Goal: Transaction & Acquisition: Purchase product/service

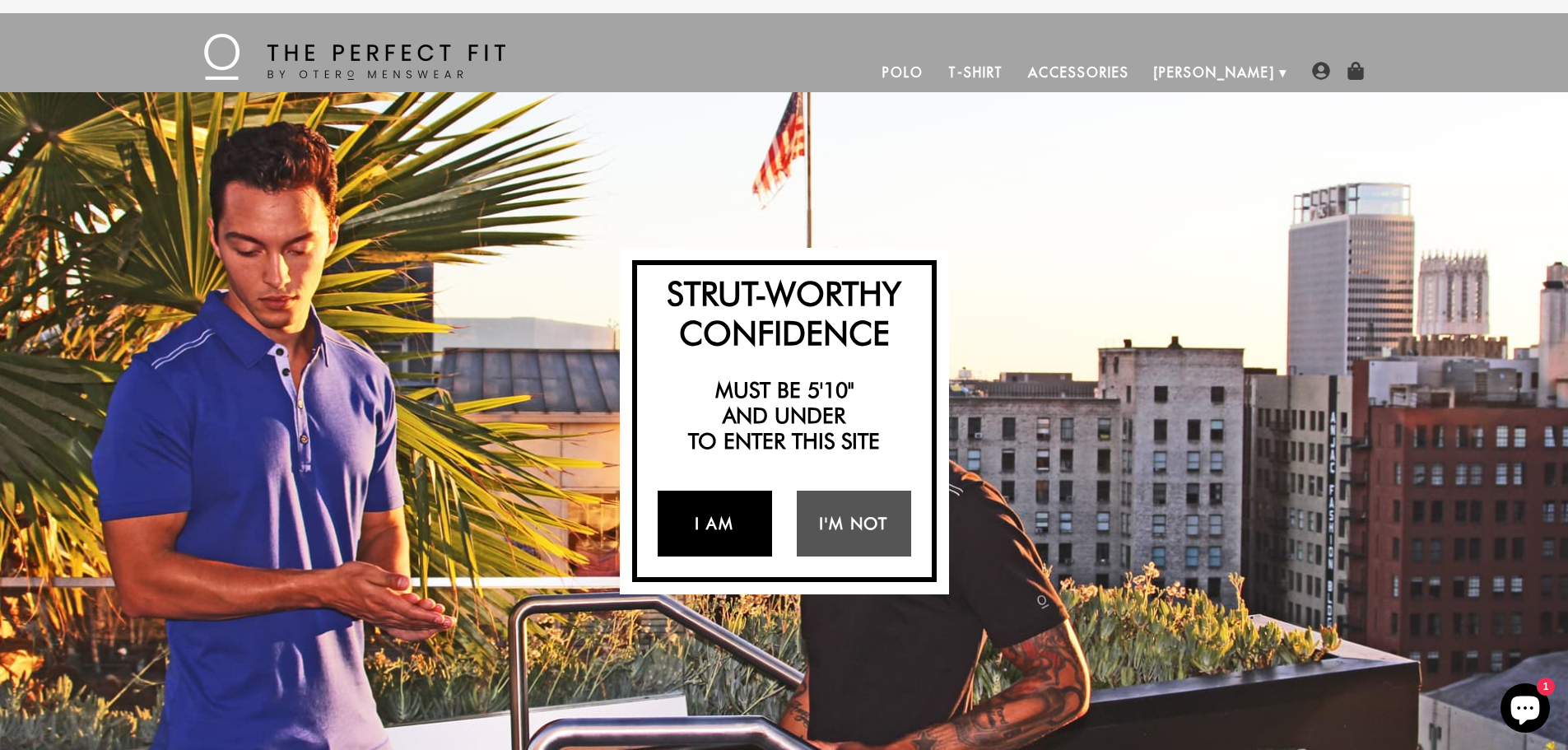
click at [720, 515] on link "I Am" at bounding box center [715, 523] width 115 height 66
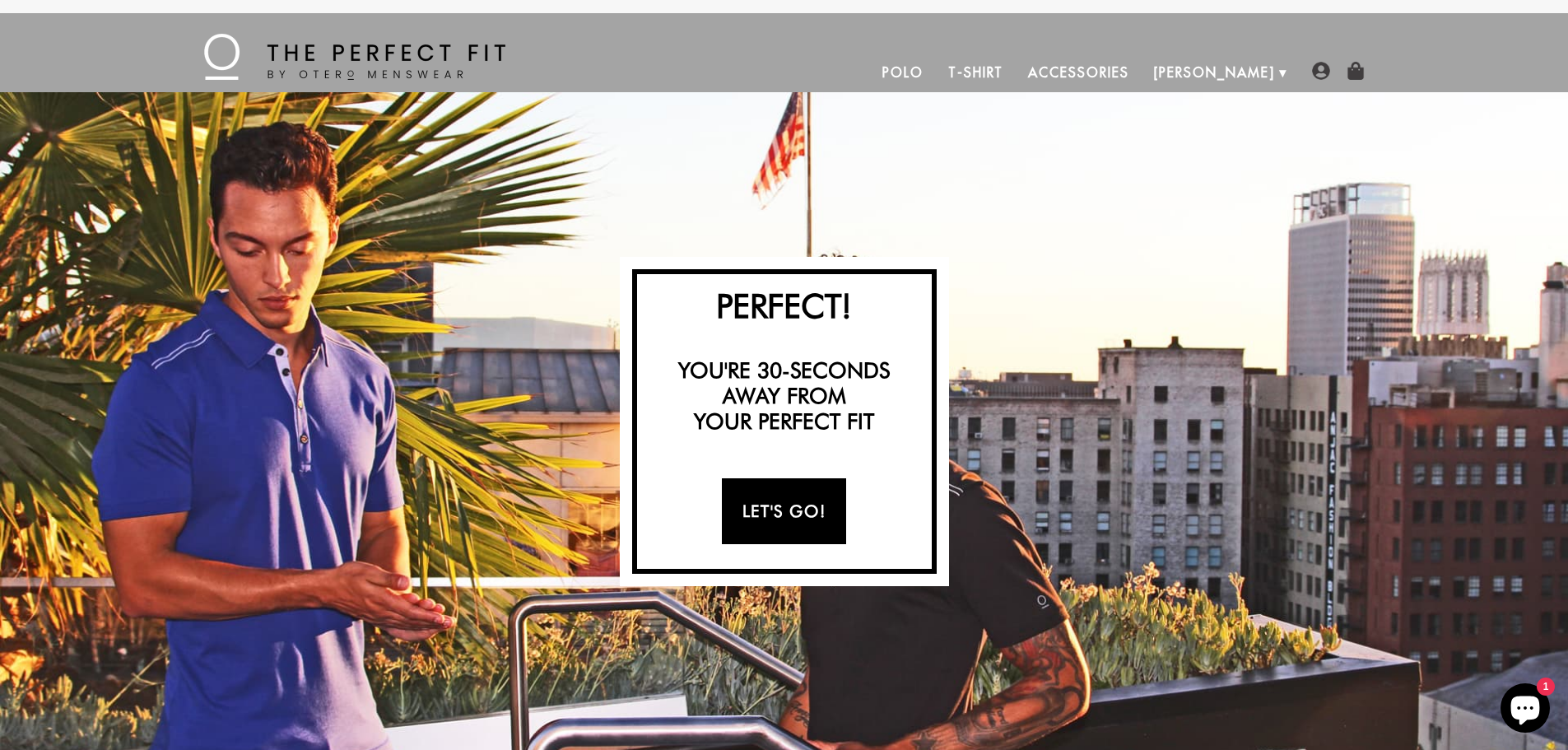
click at [774, 513] on link "Let's Go!" at bounding box center [783, 511] width 124 height 66
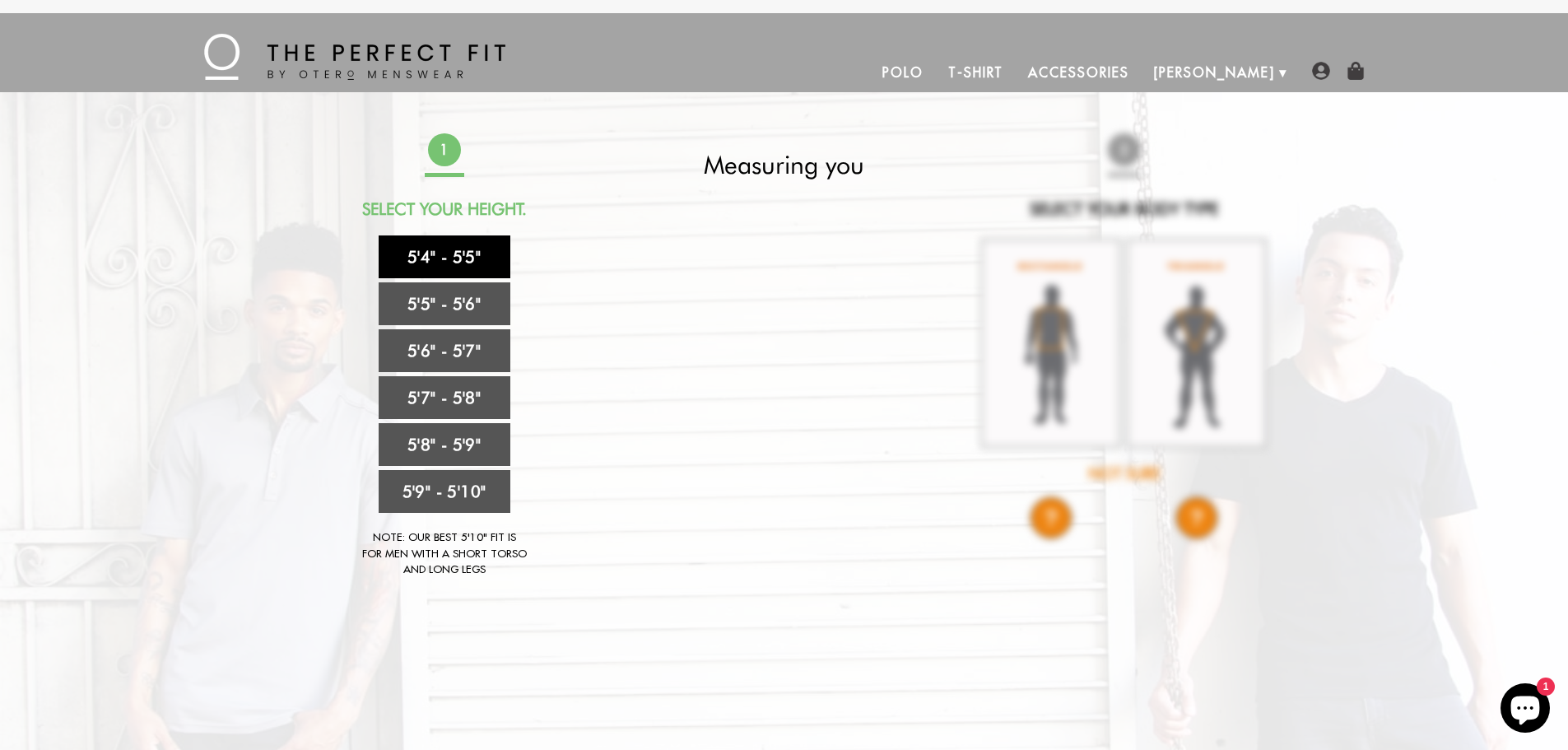
click at [465, 261] on link "5'4" - 5'5"" at bounding box center [444, 256] width 132 height 43
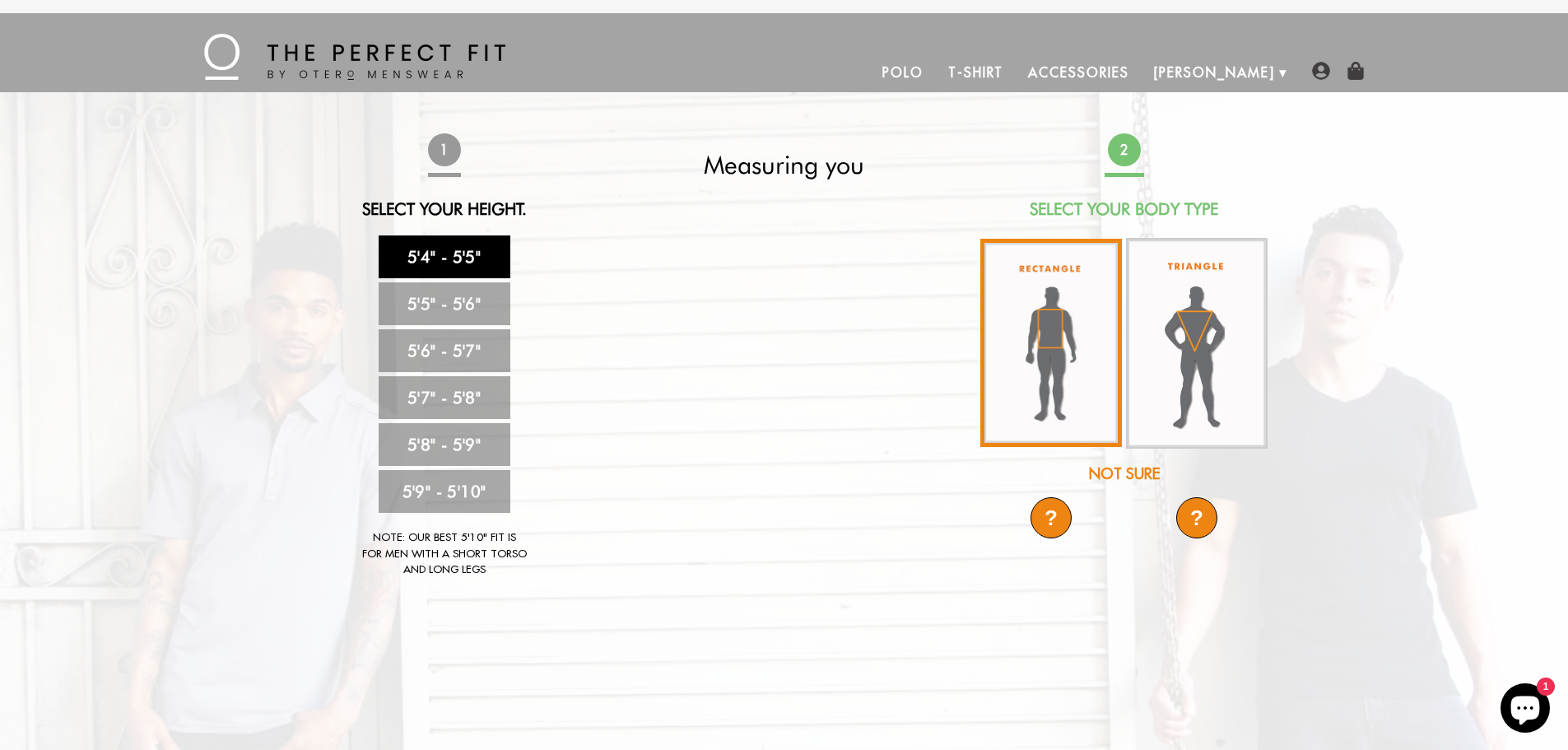
click at [1072, 367] on img at bounding box center [1051, 342] width 141 height 208
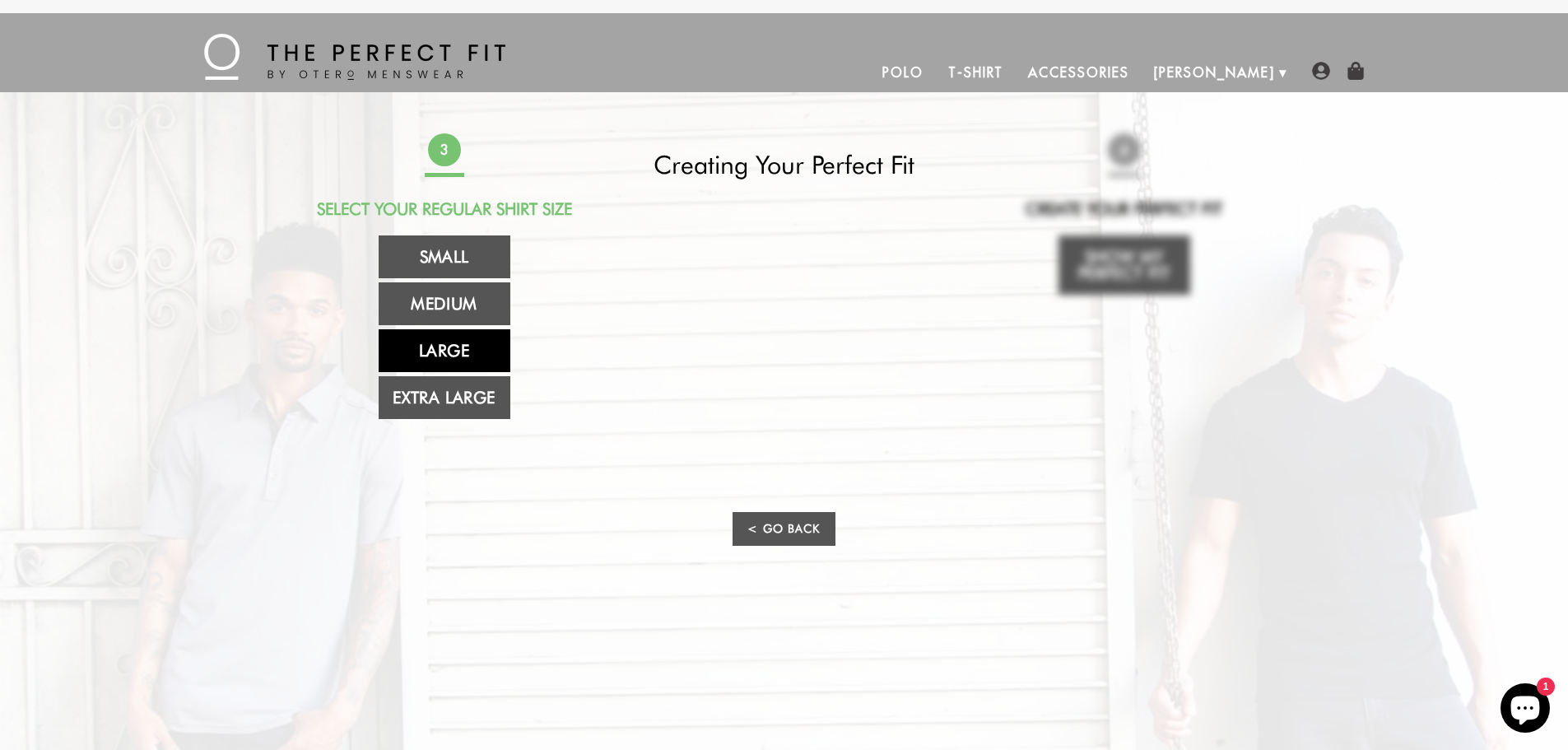
click at [462, 362] on link "Large" at bounding box center [444, 350] width 132 height 43
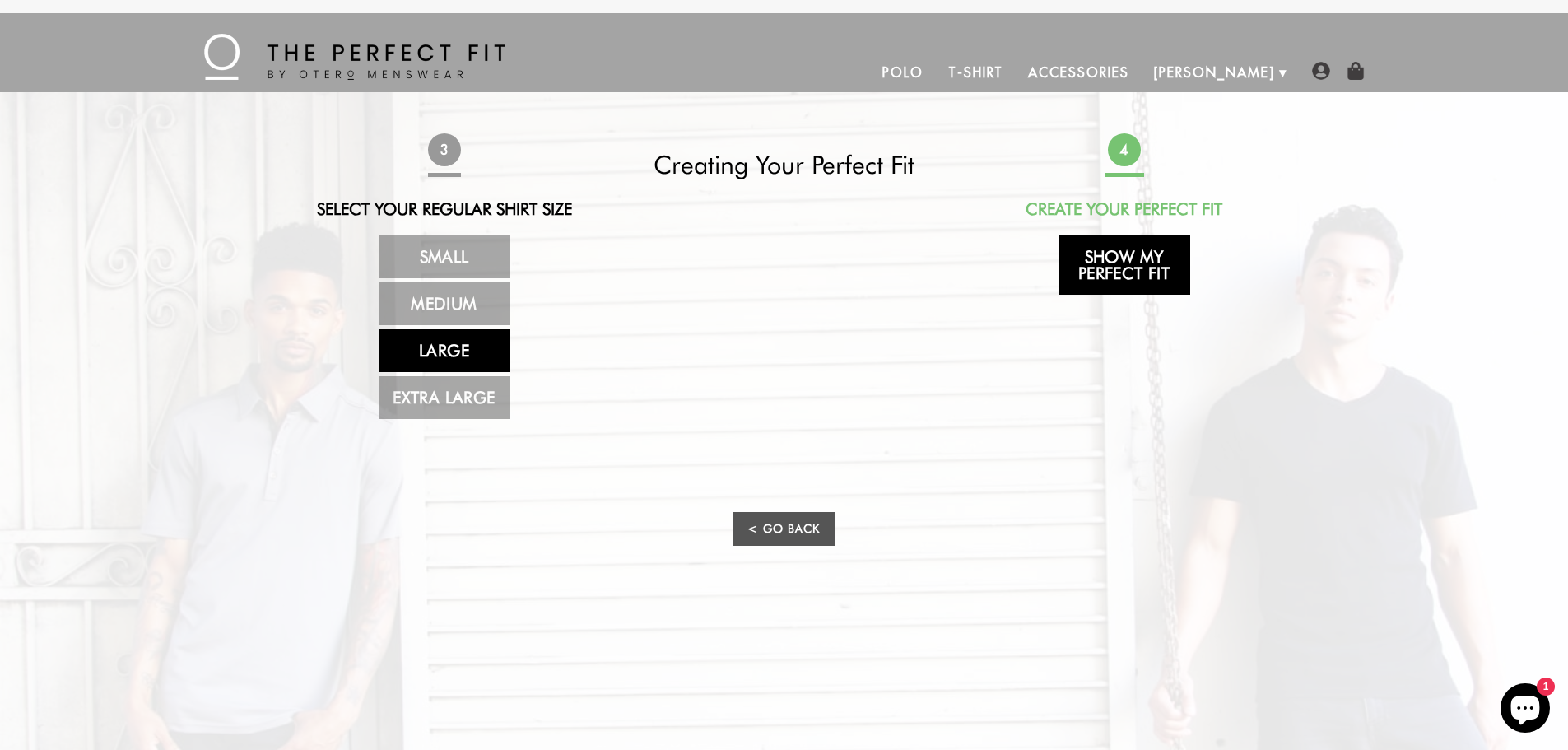
click at [1127, 258] on link "Show My Perfect Fit" at bounding box center [1124, 265] width 132 height 59
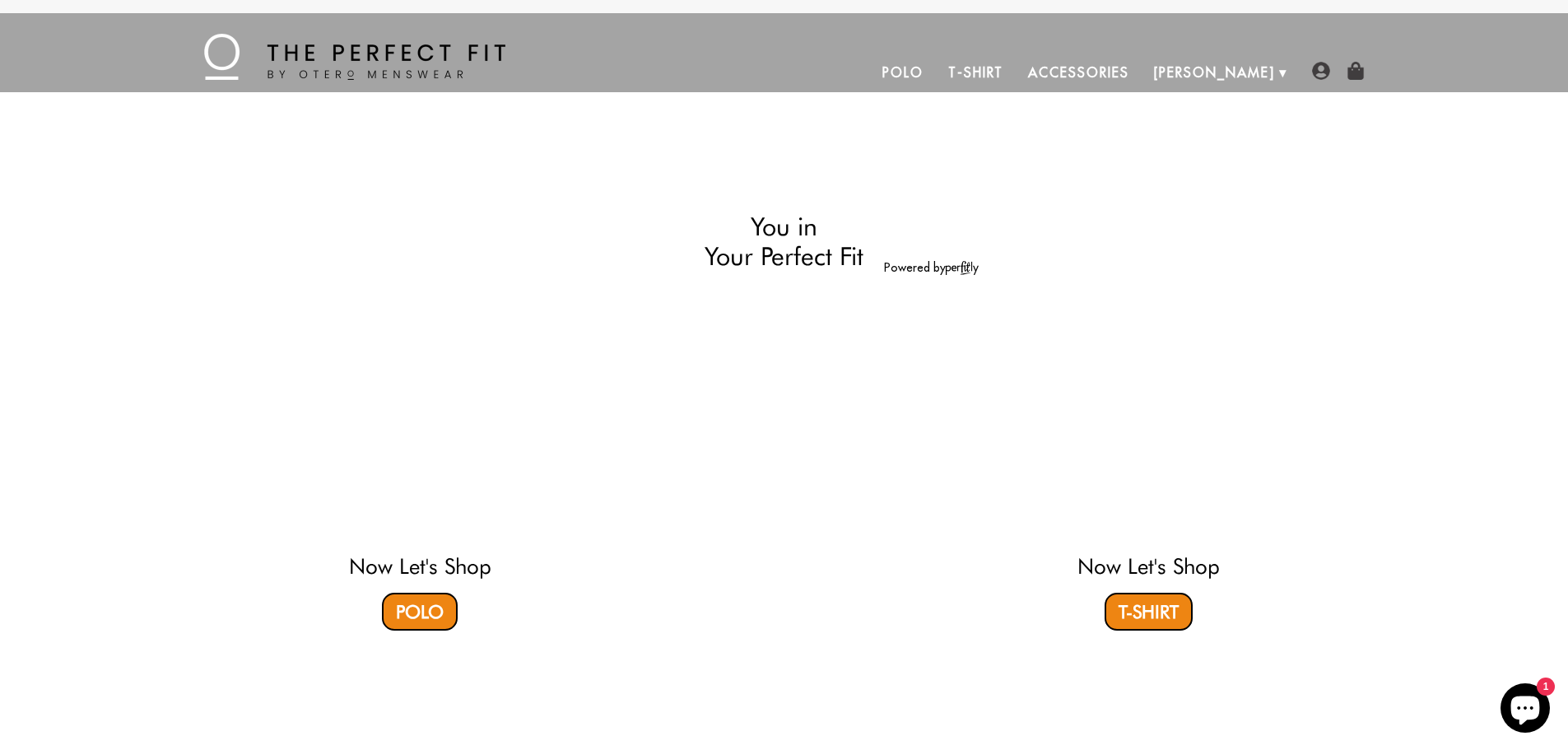
select select "L"
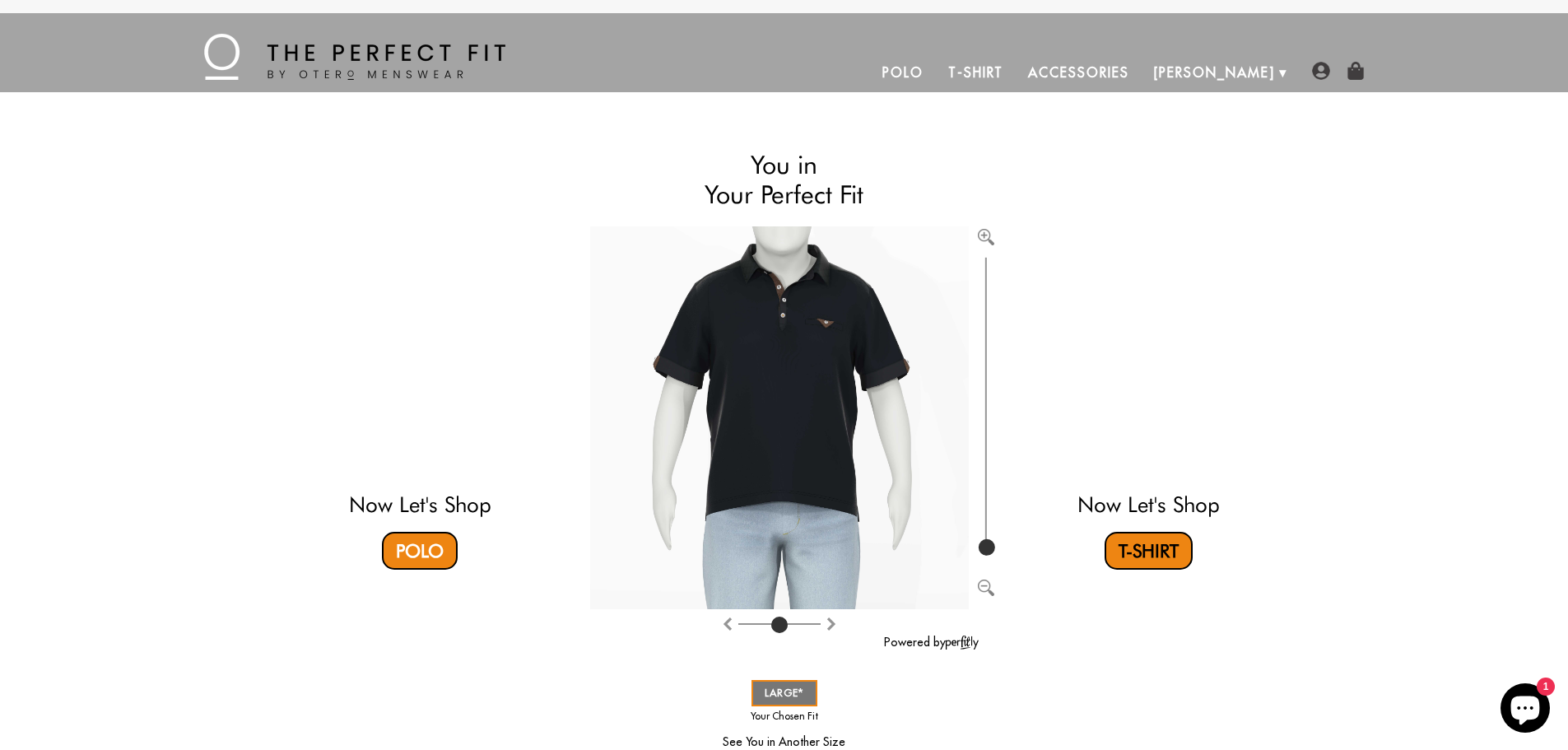
click at [1160, 550] on link "T-Shirt" at bounding box center [1148, 551] width 88 height 38
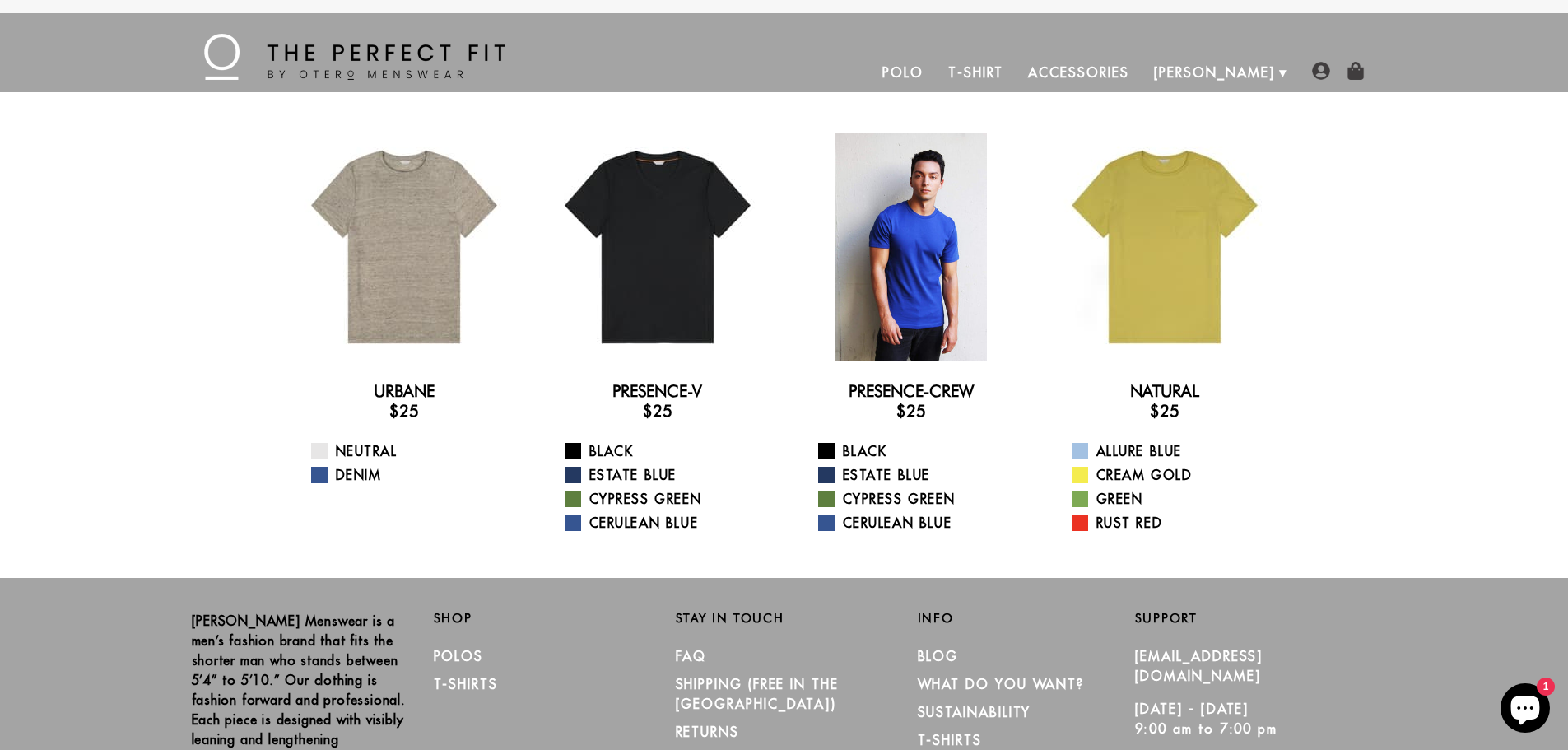
click at [928, 294] on div at bounding box center [910, 246] width 227 height 227
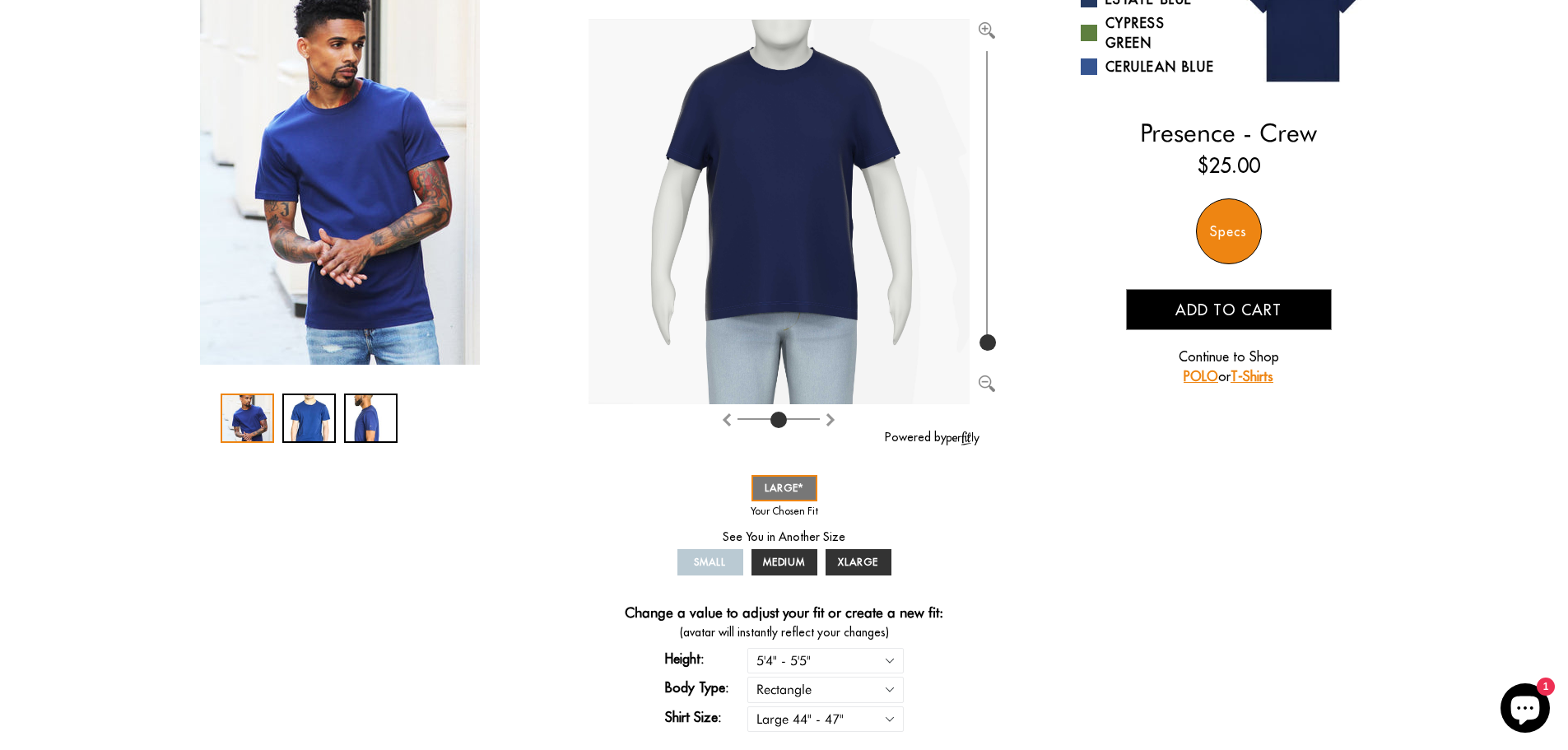
scroll to position [247, 0]
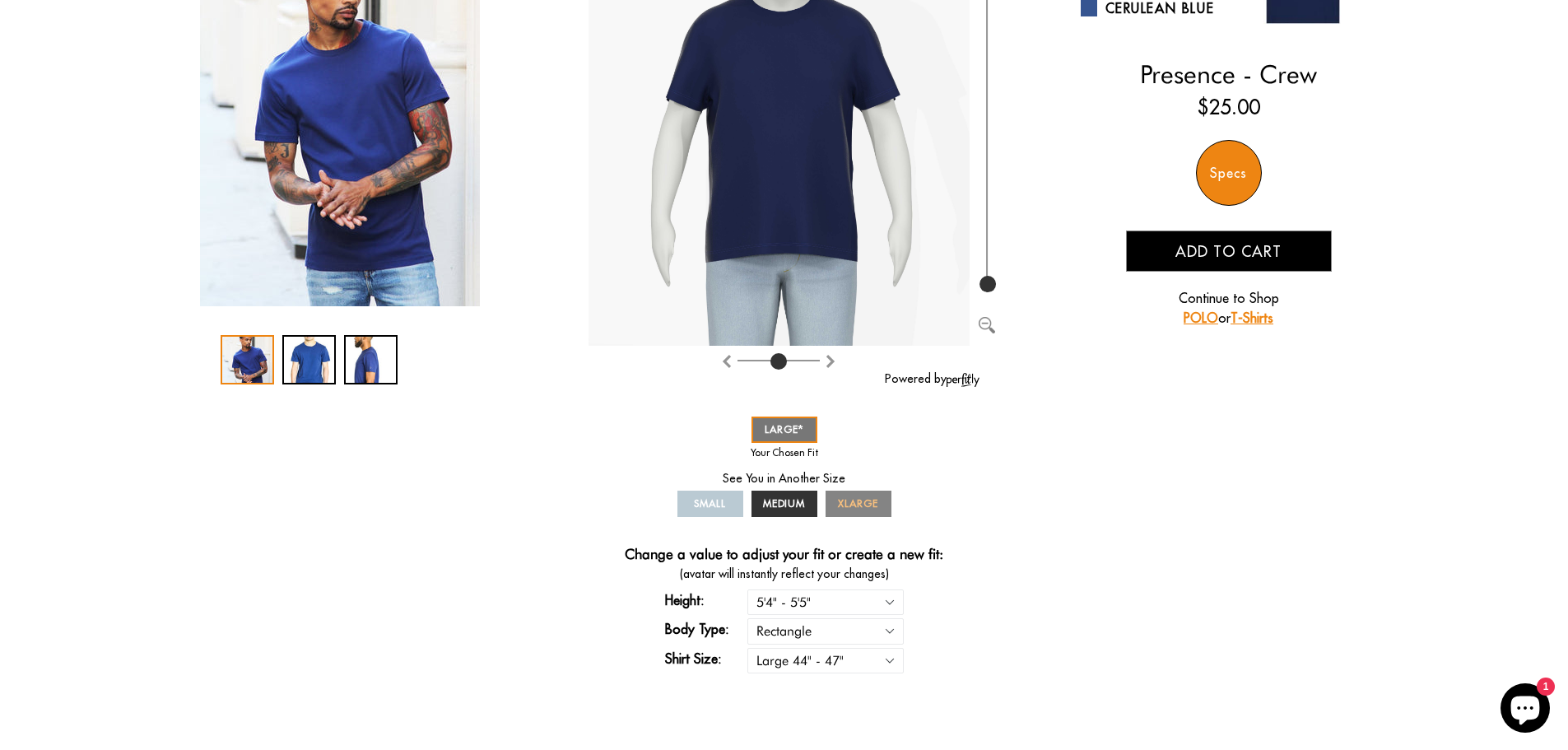
click at [847, 514] on link "XLARGE" at bounding box center [858, 504] width 65 height 27
click at [867, 502] on span "XLARGE" at bounding box center [858, 503] width 40 height 12
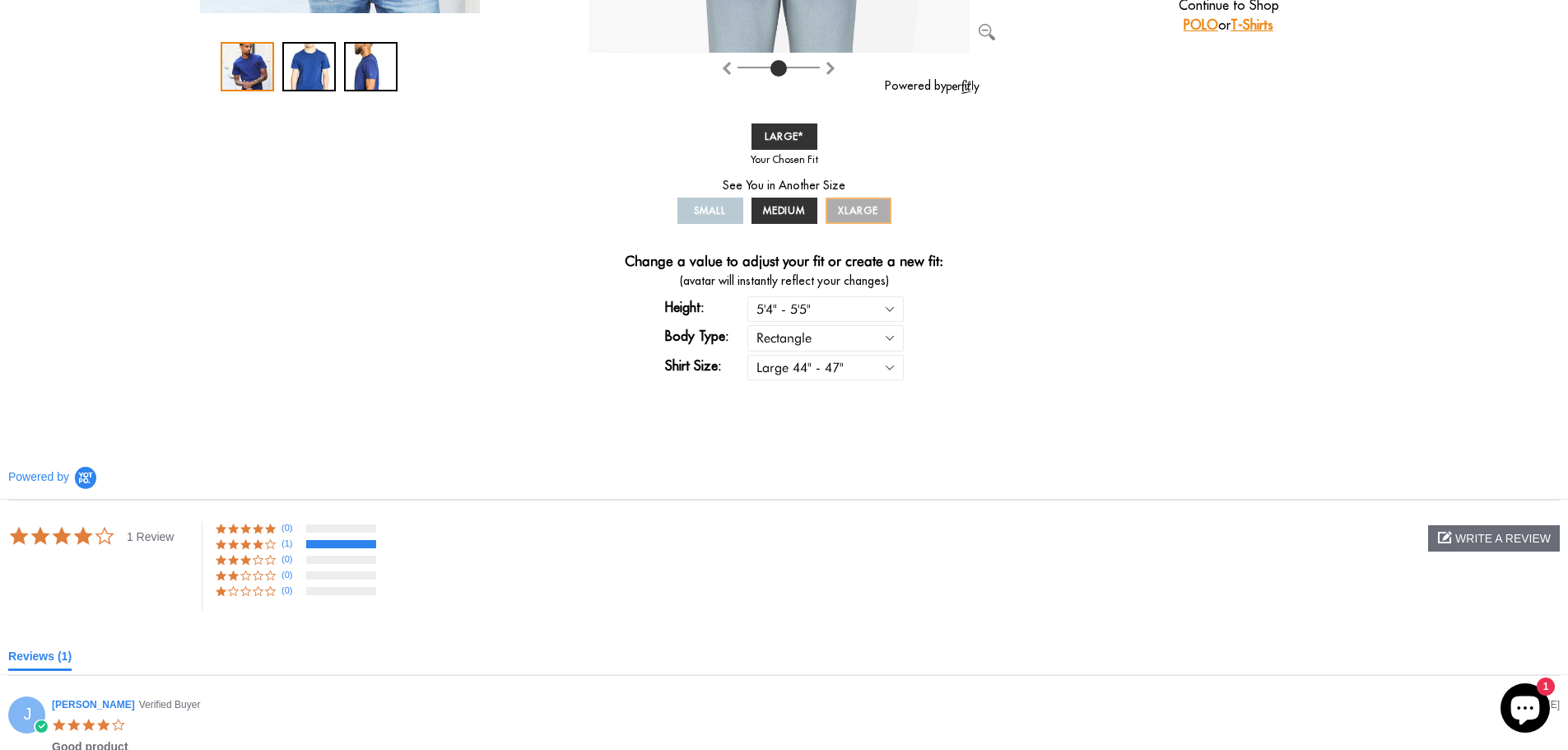
scroll to position [659, 0]
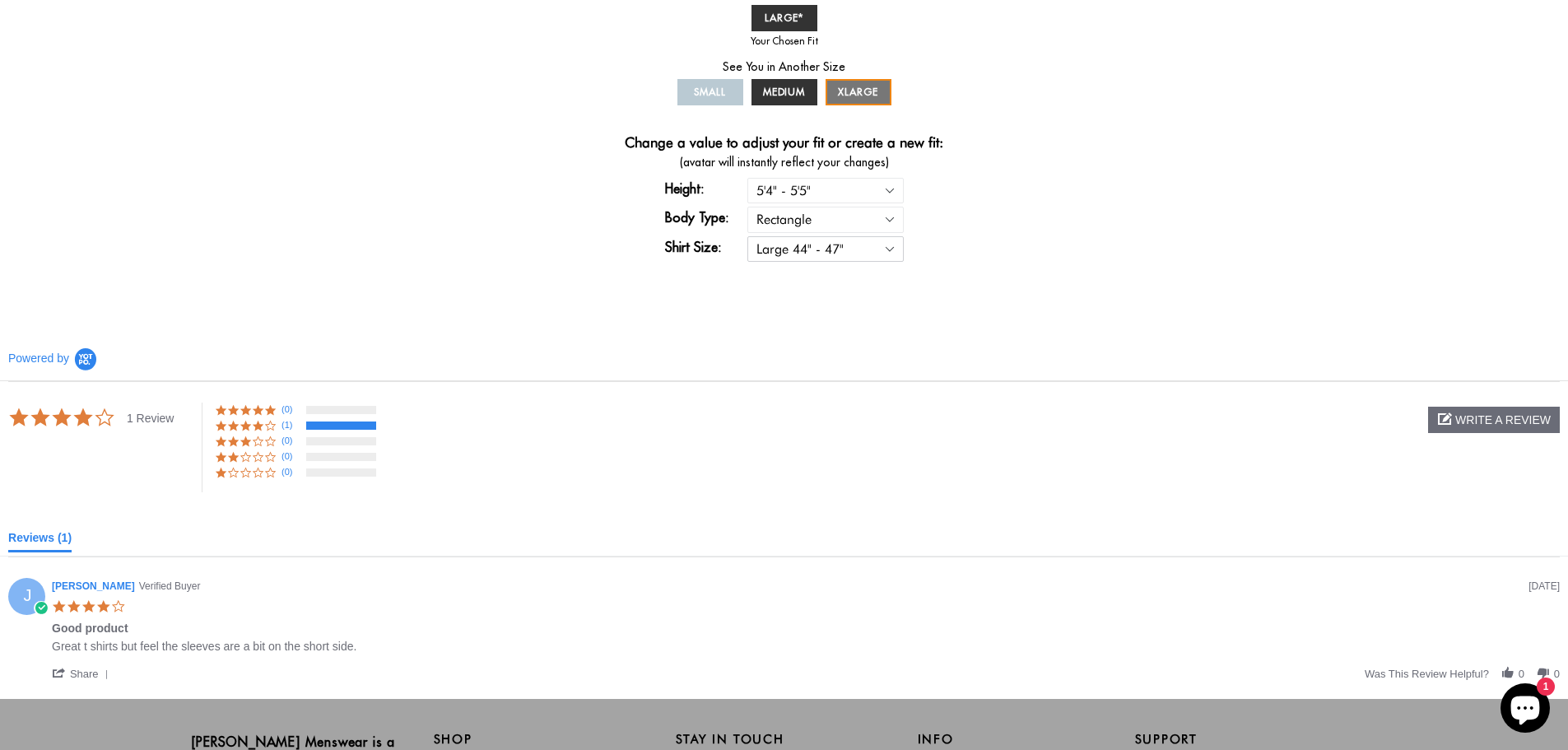
click at [794, 251] on select "Small 36" - 39" Medium 40" - 43" Large 44" - 47" Extra Large 48" - 50"" at bounding box center [825, 249] width 157 height 26
select select "XL"
click at [747, 236] on select "Small 36" - 39" Medium 40" - 43" Large 44" - 47" Extra Large 48" - 50"" at bounding box center [825, 249] width 157 height 26
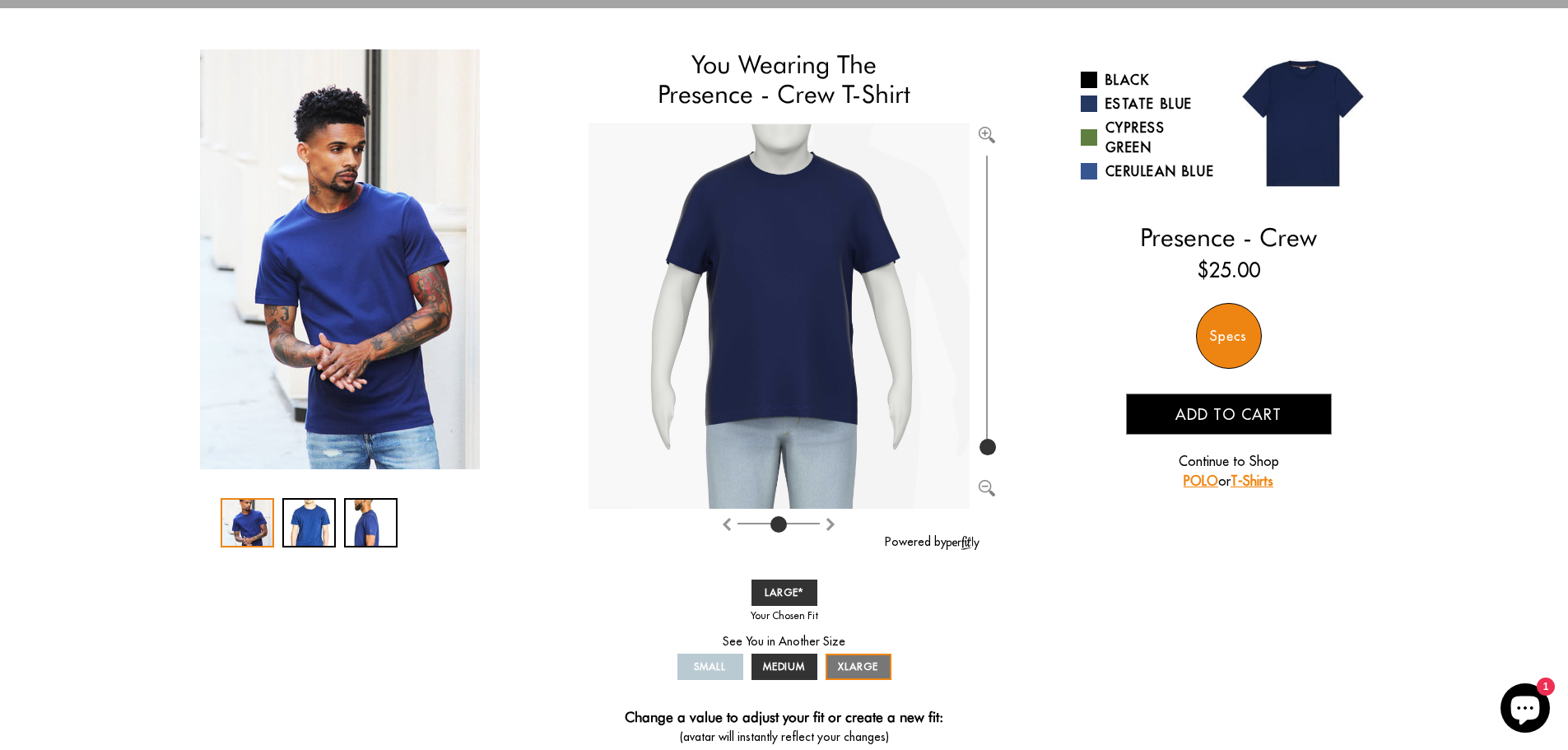
select select "XL"
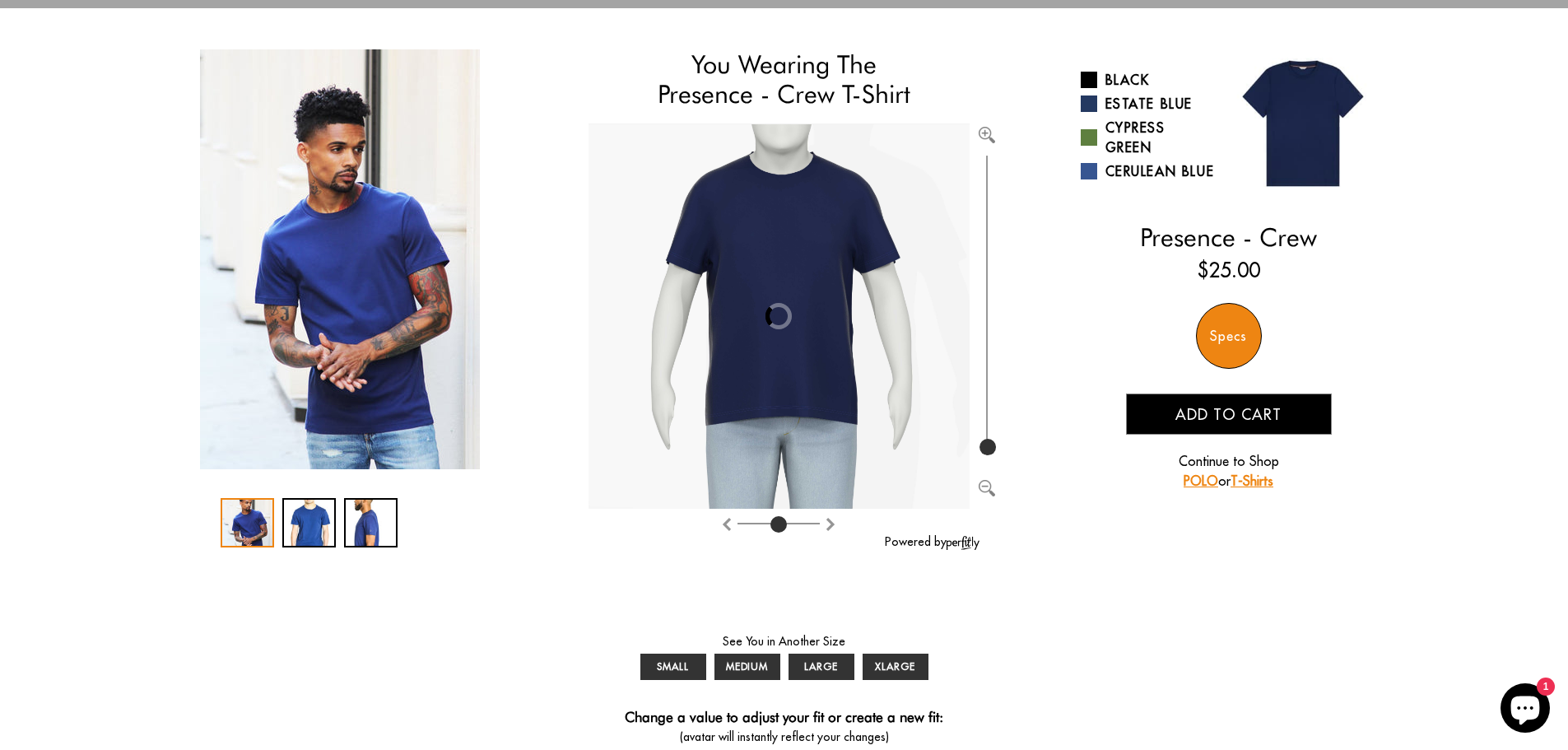
scroll to position [83, 0]
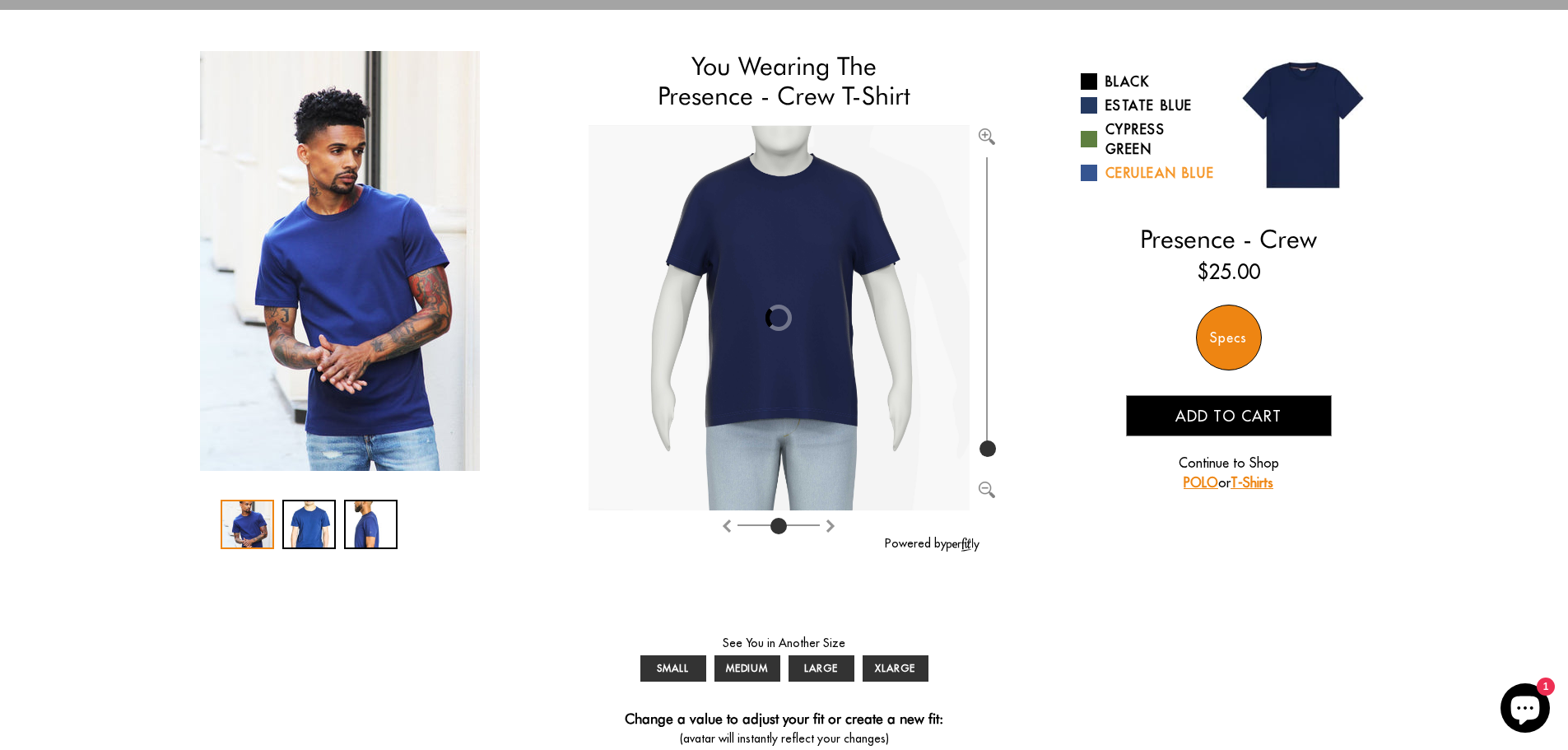
click at [1088, 181] on span at bounding box center [1088, 172] width 16 height 16
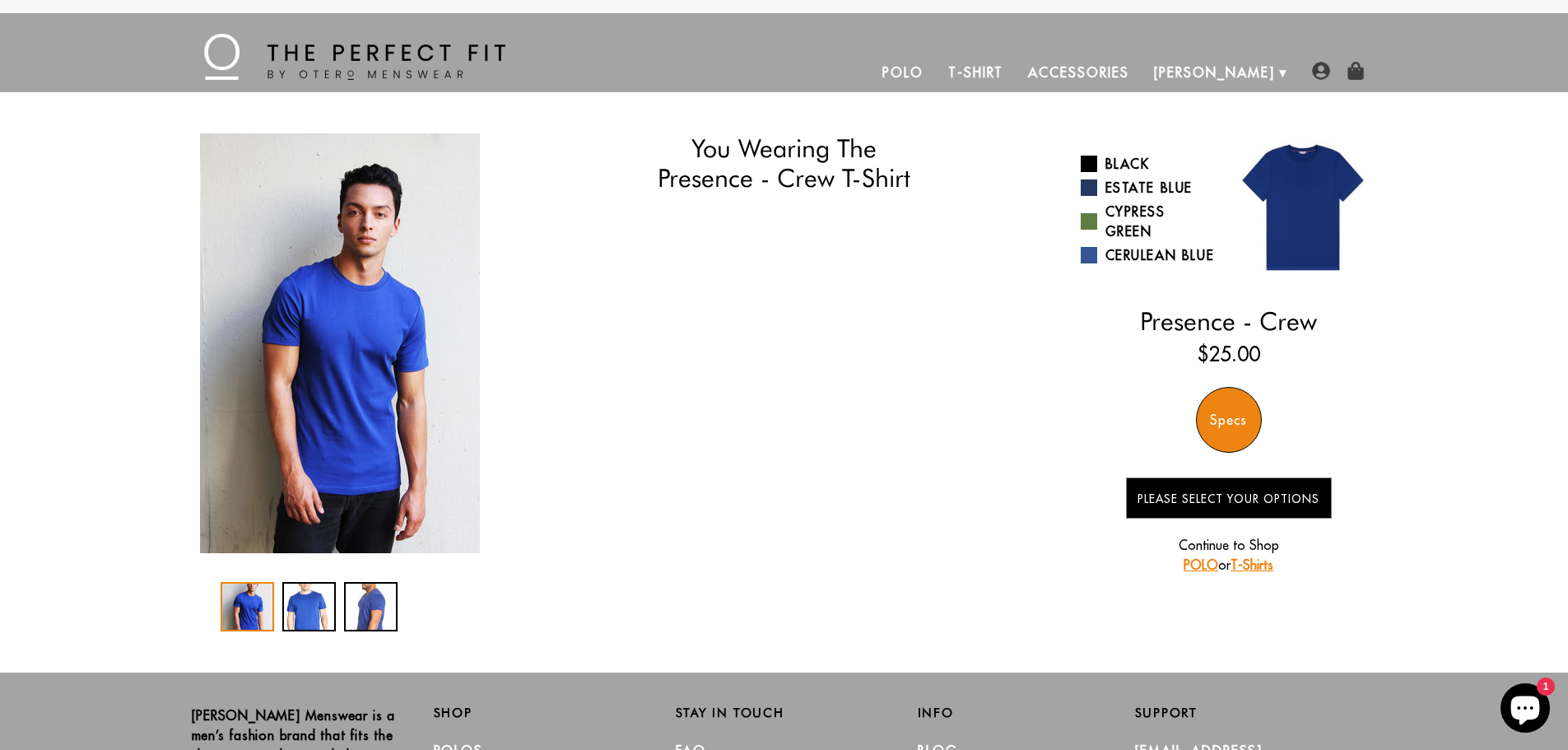
select select "XL"
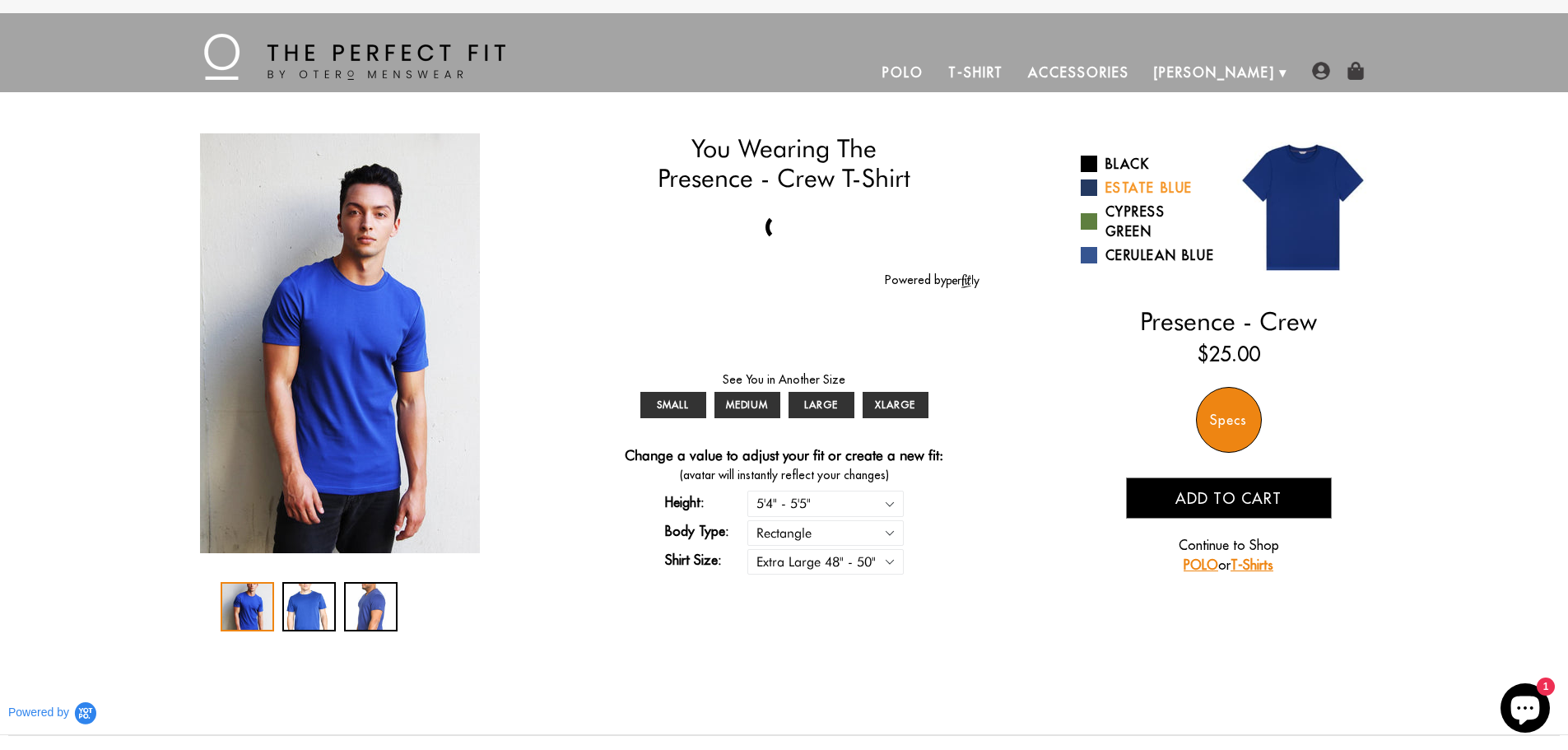
click at [1091, 188] on span at bounding box center [1088, 187] width 16 height 16
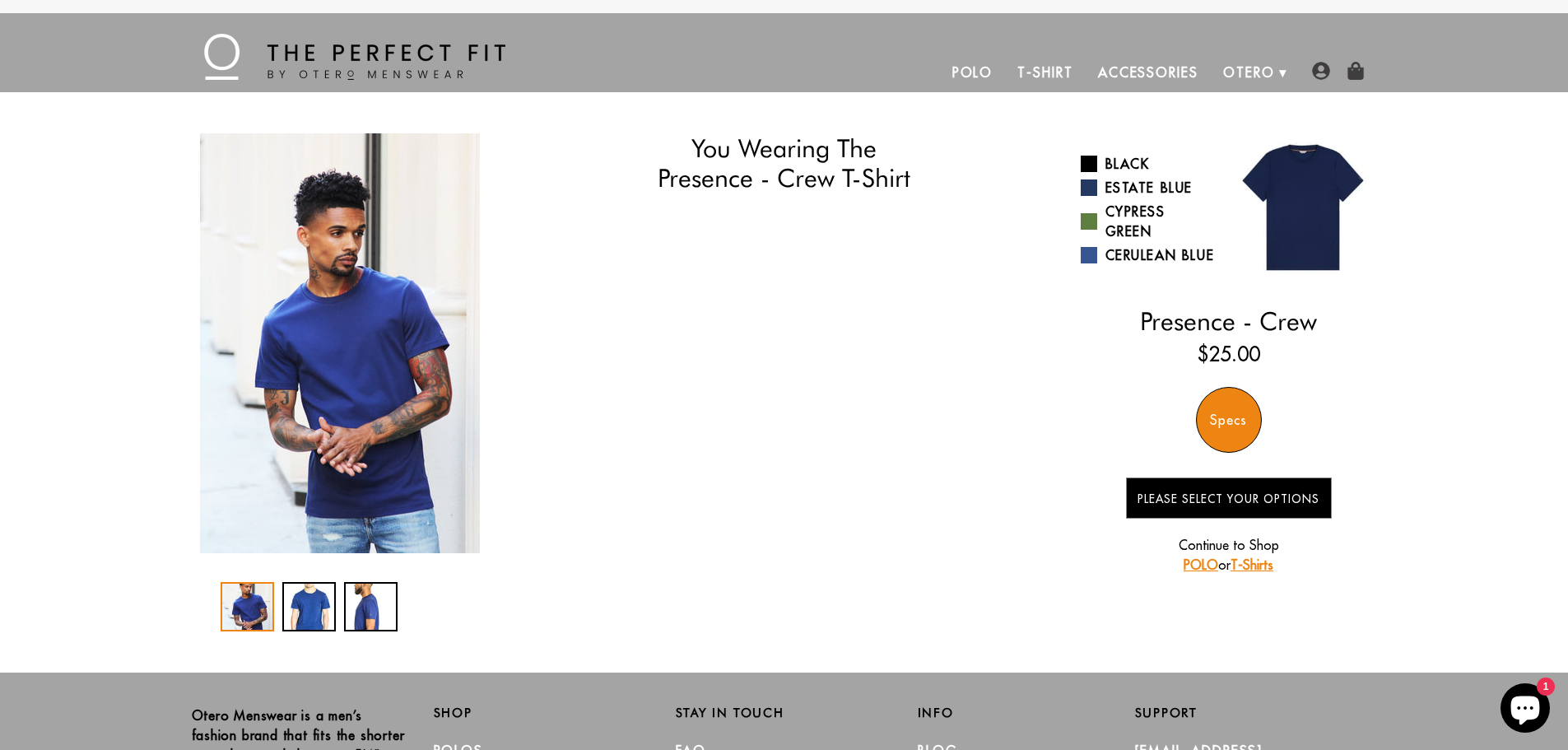
select select "XL"
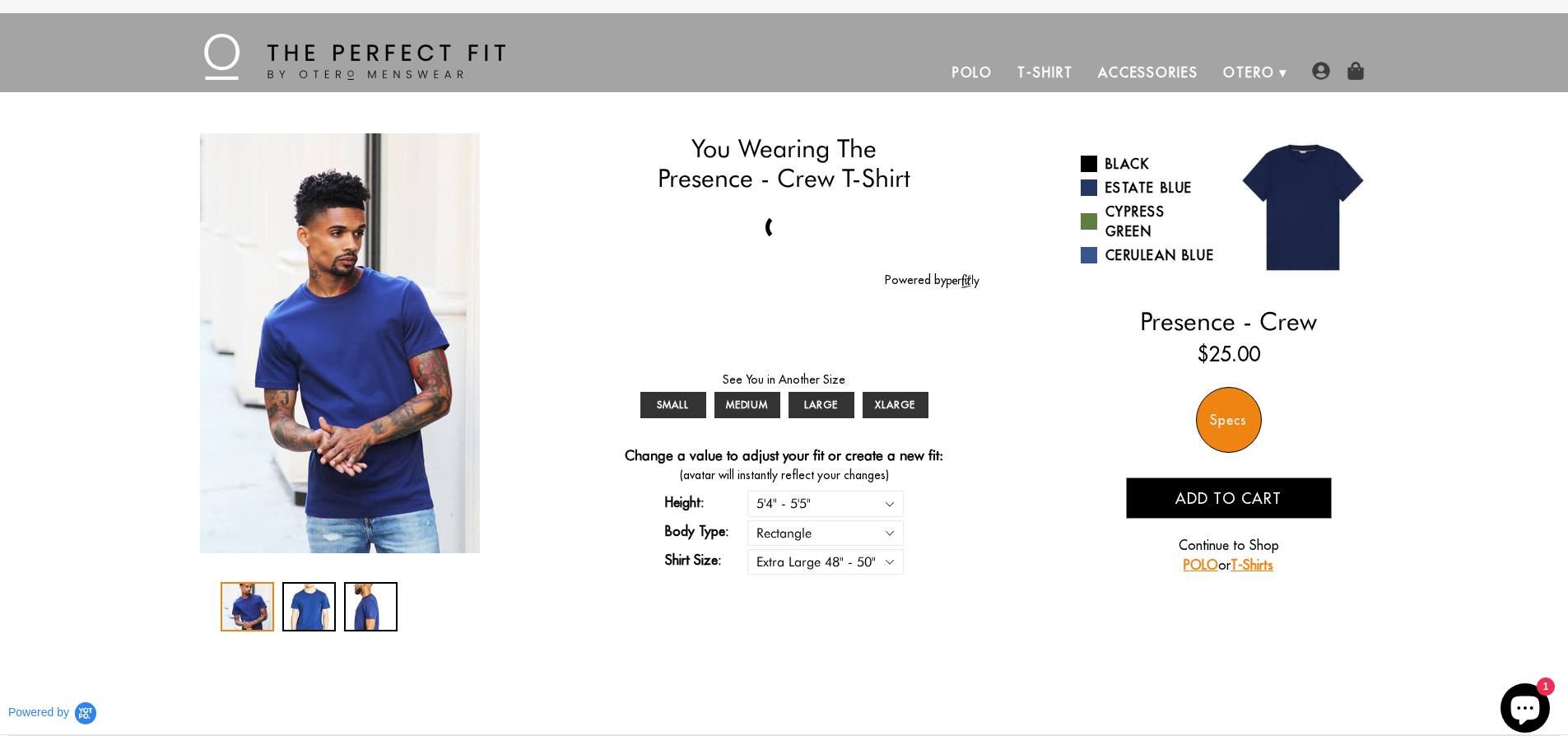
click at [1235, 506] on span "Add to cart" at bounding box center [1228, 498] width 106 height 19
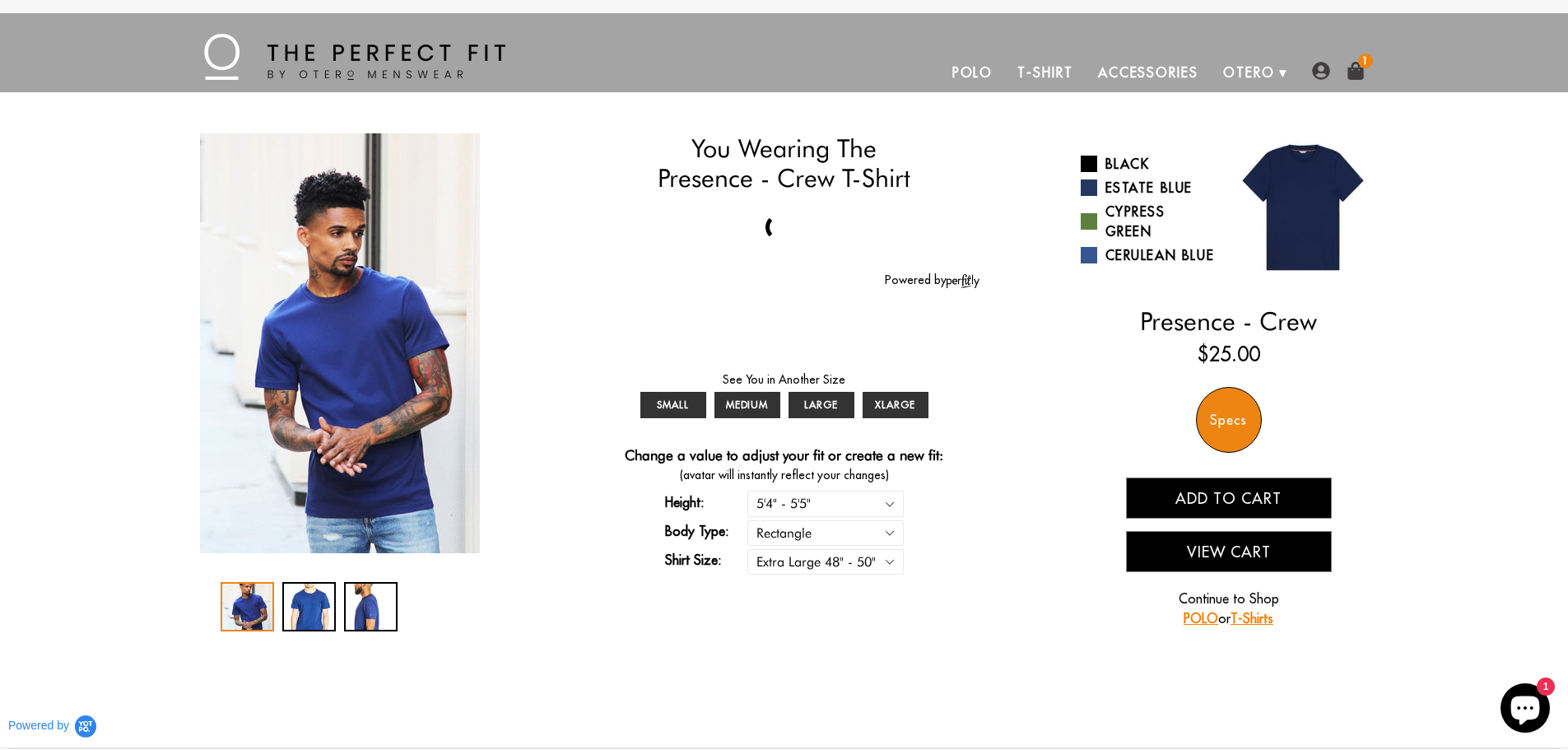
click at [1206, 553] on button "View Cart" at bounding box center [1228, 551] width 206 height 41
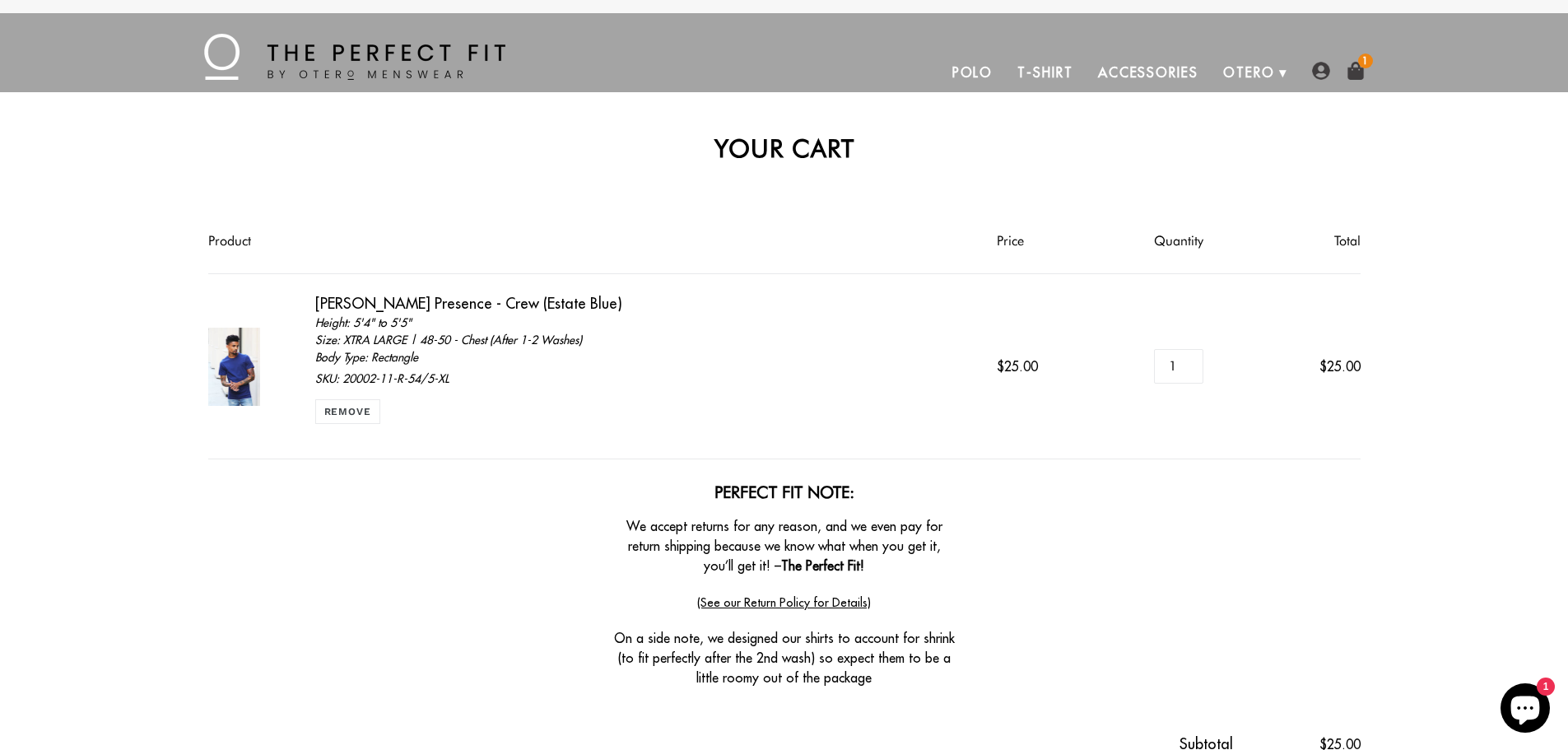
click at [1144, 76] on link "Accessories" at bounding box center [1148, 72] width 125 height 40
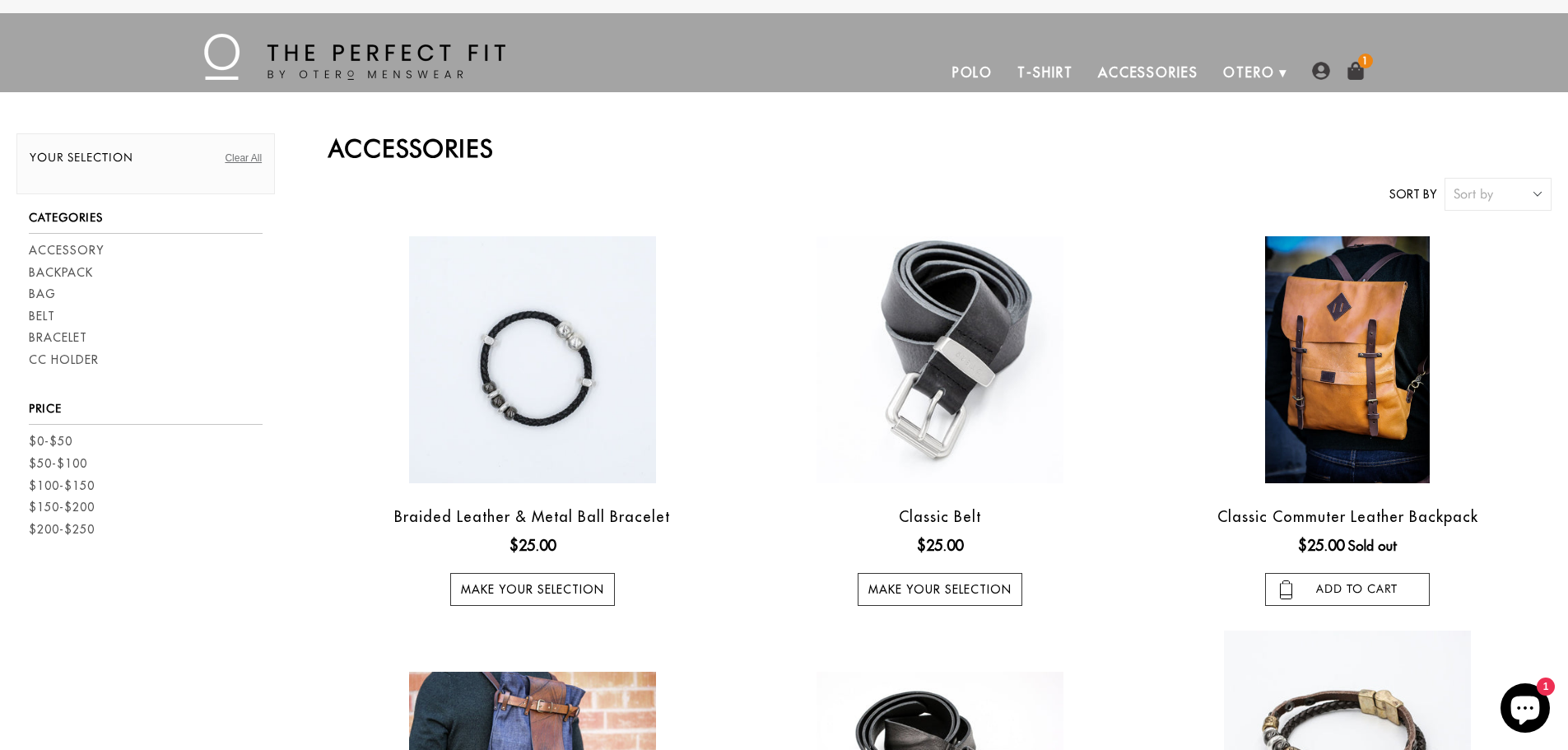
click at [1055, 70] on link "T-Shirt" at bounding box center [1045, 72] width 80 height 40
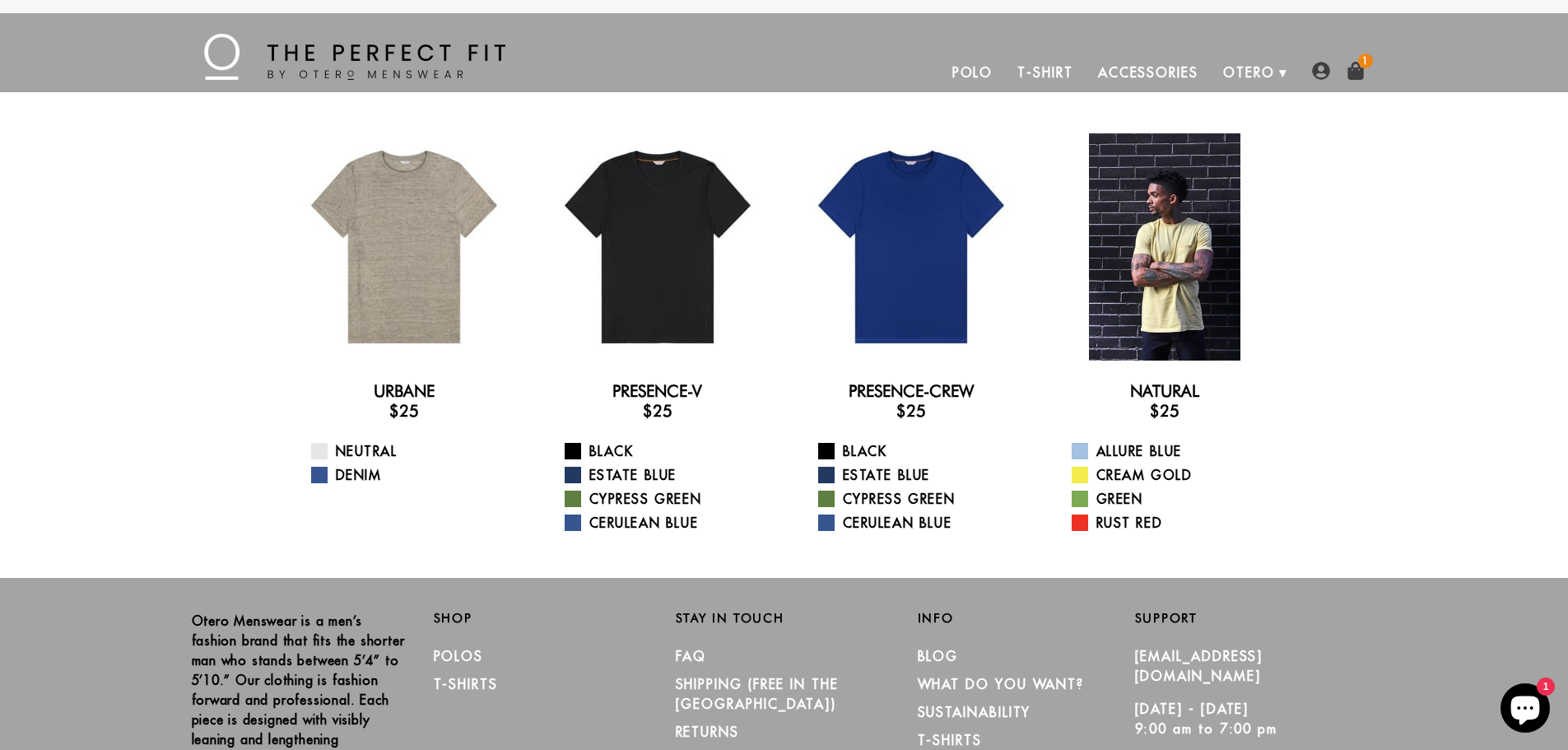
click at [1180, 240] on div at bounding box center [1164, 246] width 227 height 227
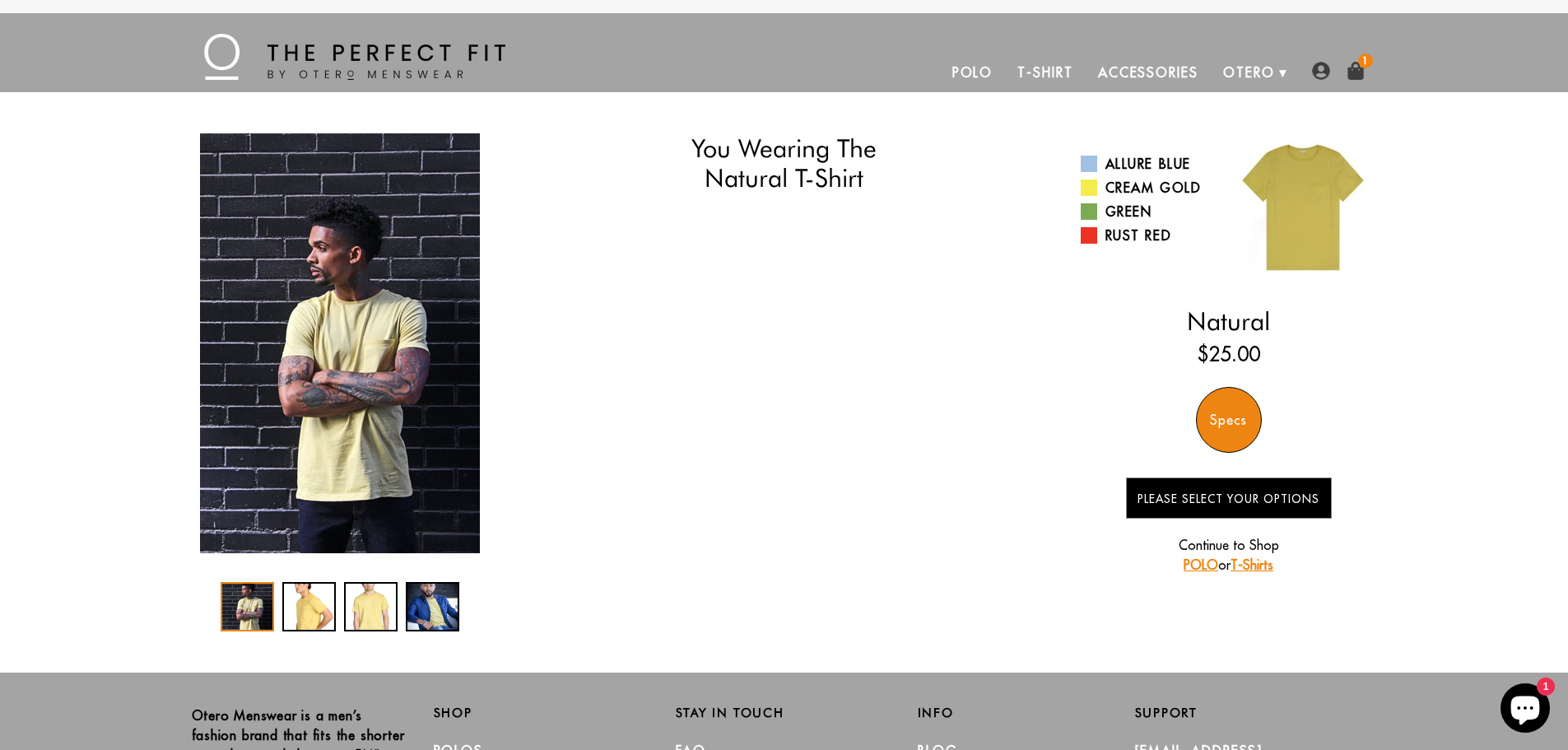
select select "XL"
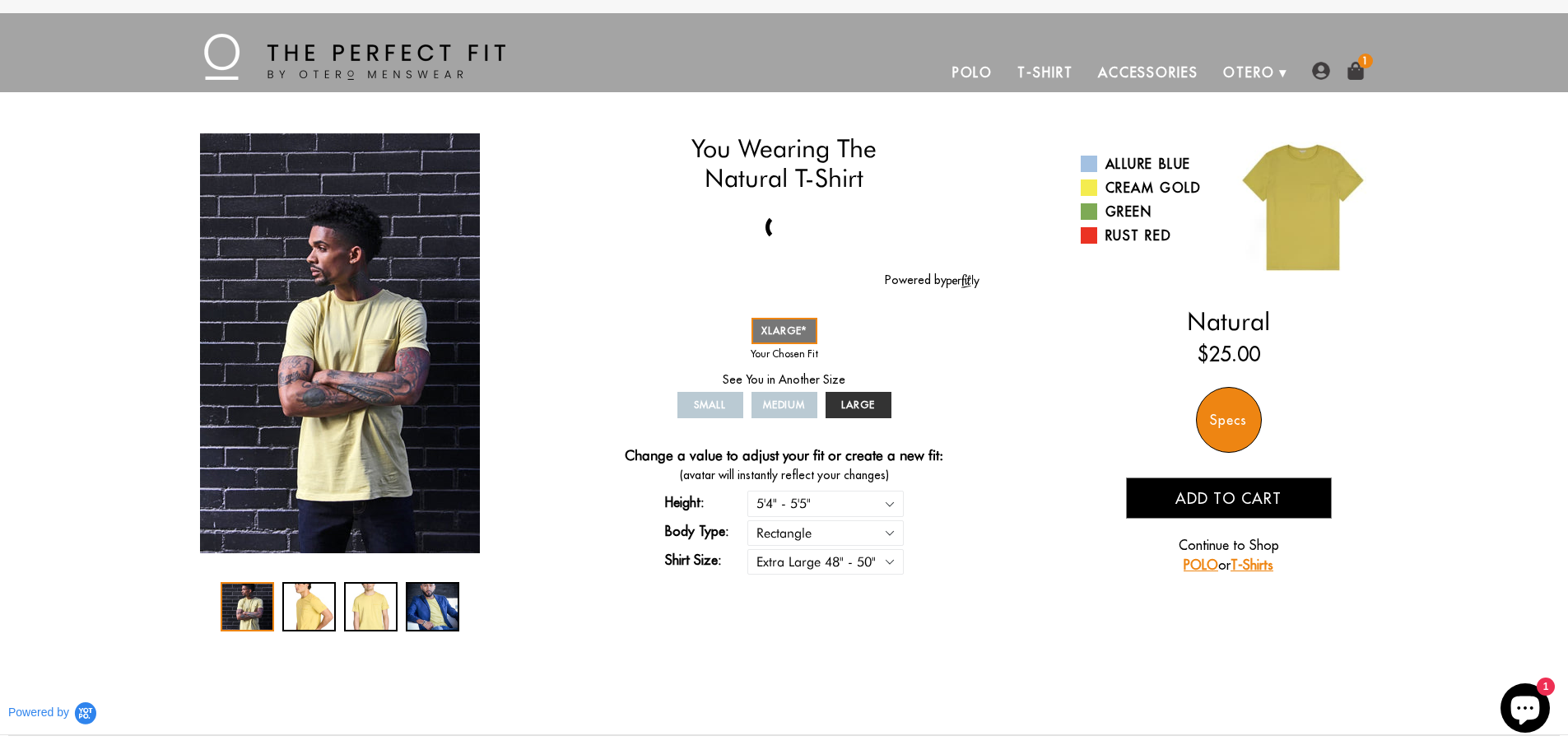
click at [1052, 73] on link "T-Shirt" at bounding box center [1045, 72] width 80 height 40
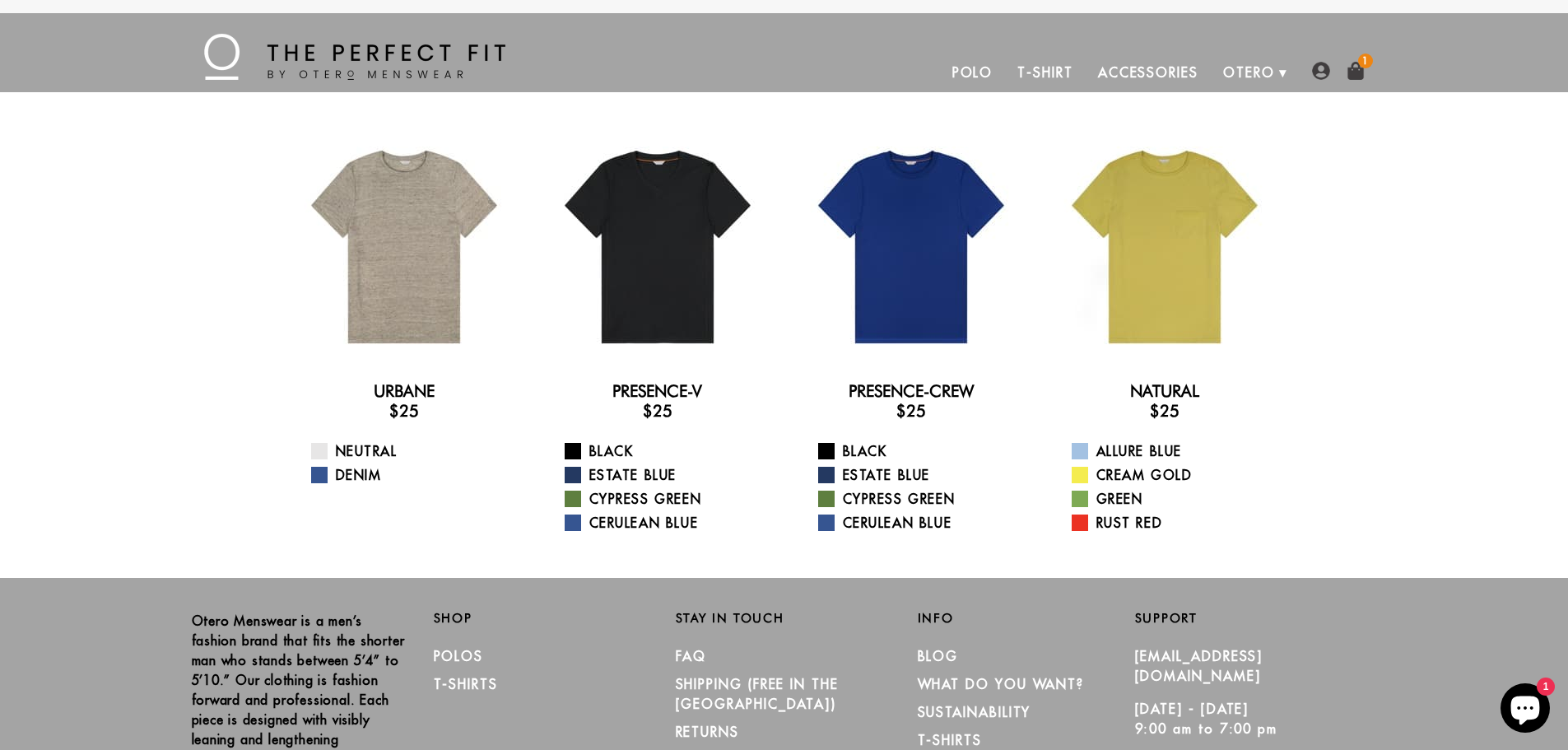
click at [983, 74] on link "Polo" at bounding box center [972, 72] width 65 height 40
